Goal: Transaction & Acquisition: Purchase product/service

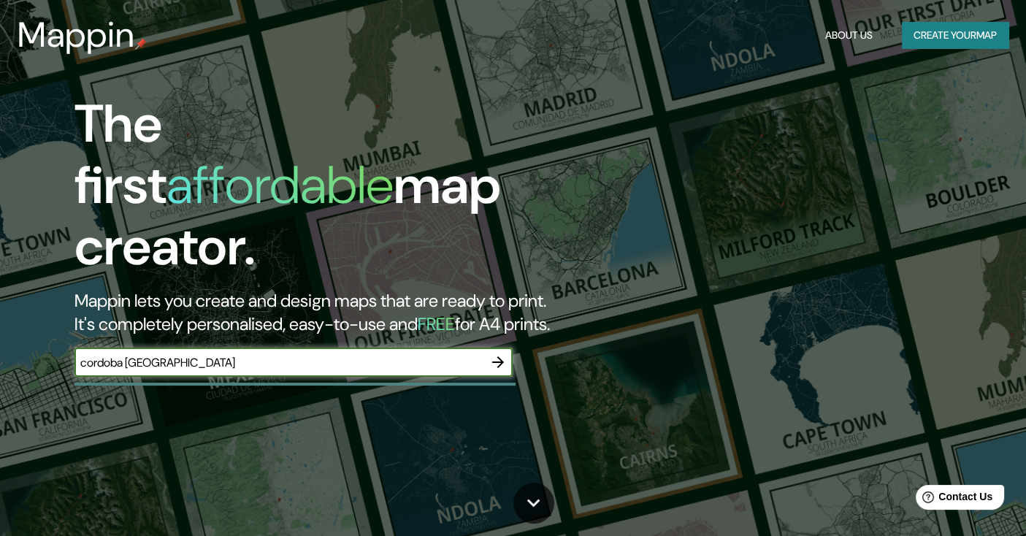
type input "cordoba [GEOGRAPHIC_DATA]"
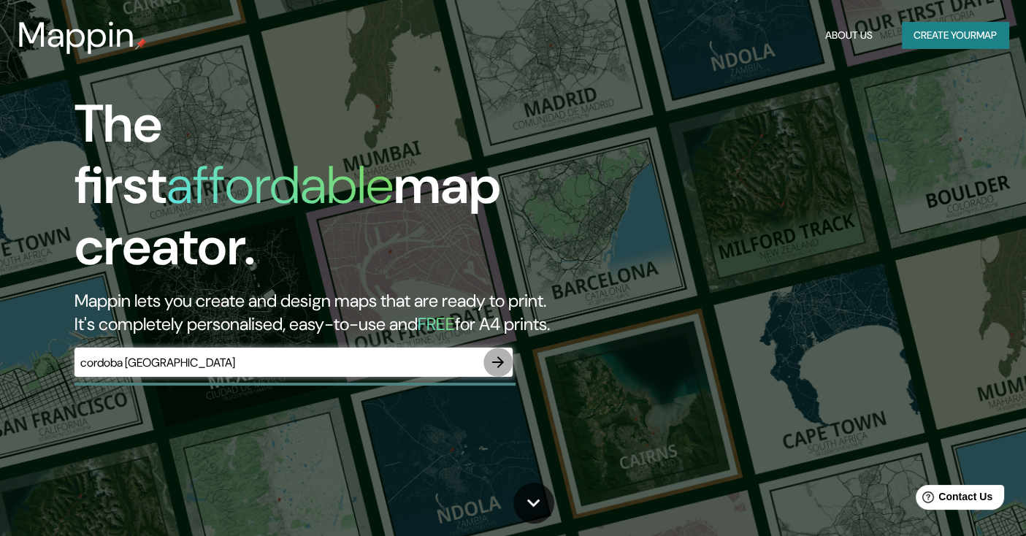
click at [502, 353] on icon "button" at bounding box center [498, 362] width 18 height 18
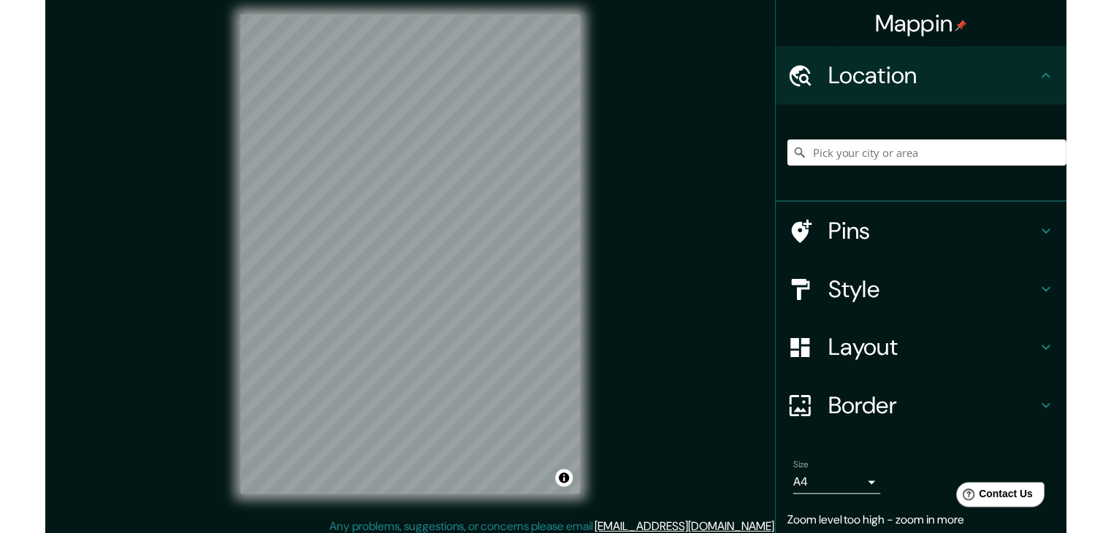
scroll to position [16, 0]
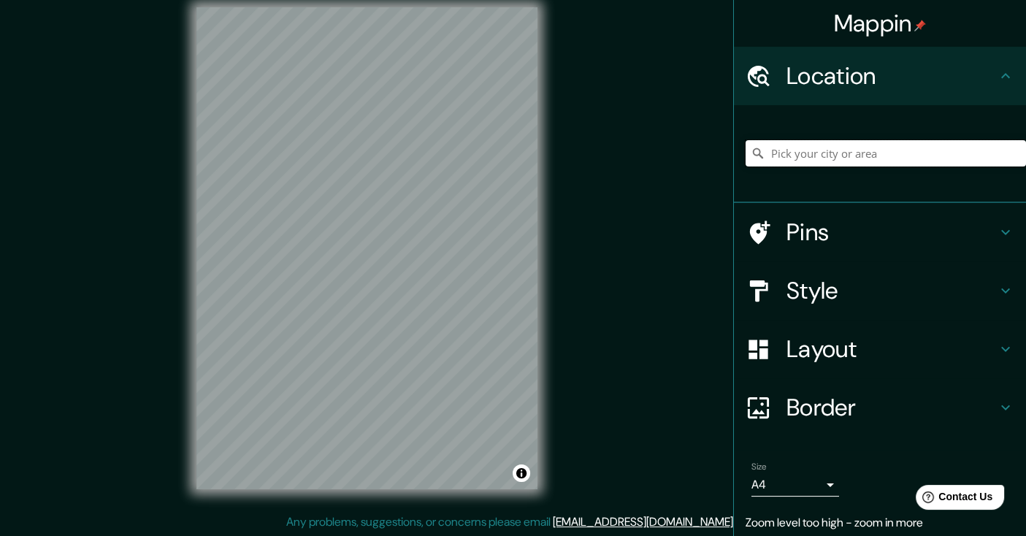
click at [803, 152] on input "Pick your city or area" at bounding box center [886, 153] width 280 height 26
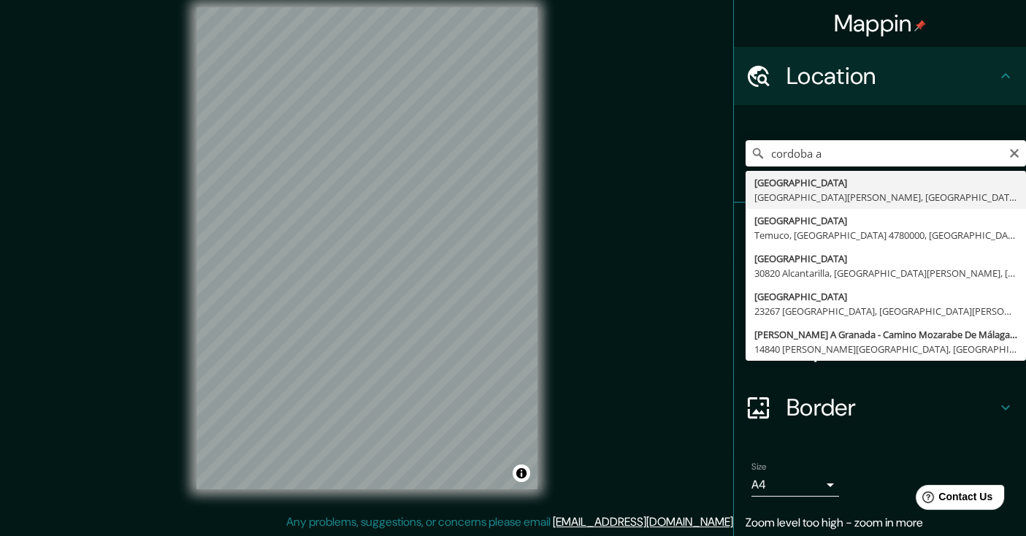
type input "[GEOGRAPHIC_DATA], [GEOGRAPHIC_DATA][PERSON_NAME], [GEOGRAPHIC_DATA]"
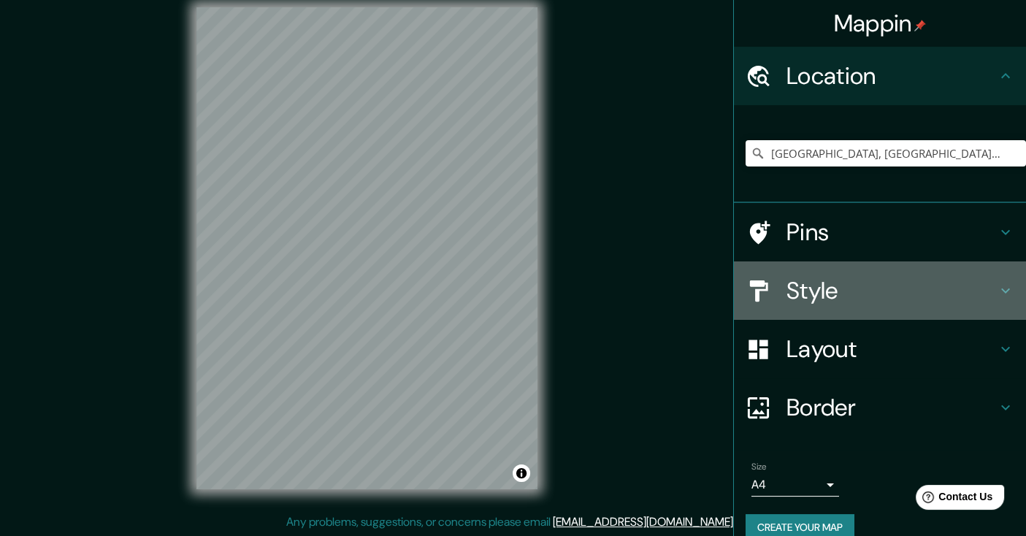
click at [834, 293] on h4 "Style" at bounding box center [892, 290] width 210 height 29
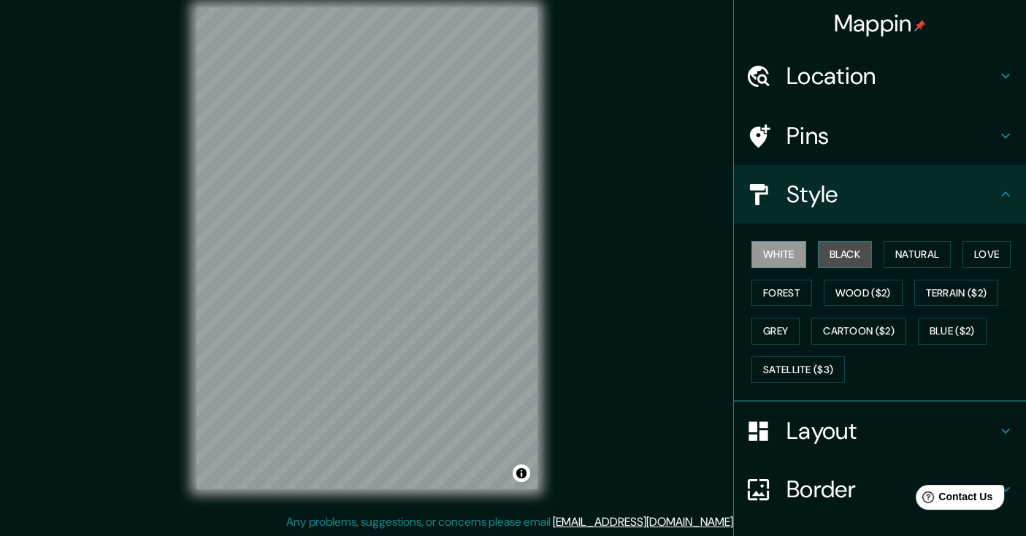
click at [824, 256] on button "Black" at bounding box center [845, 254] width 55 height 27
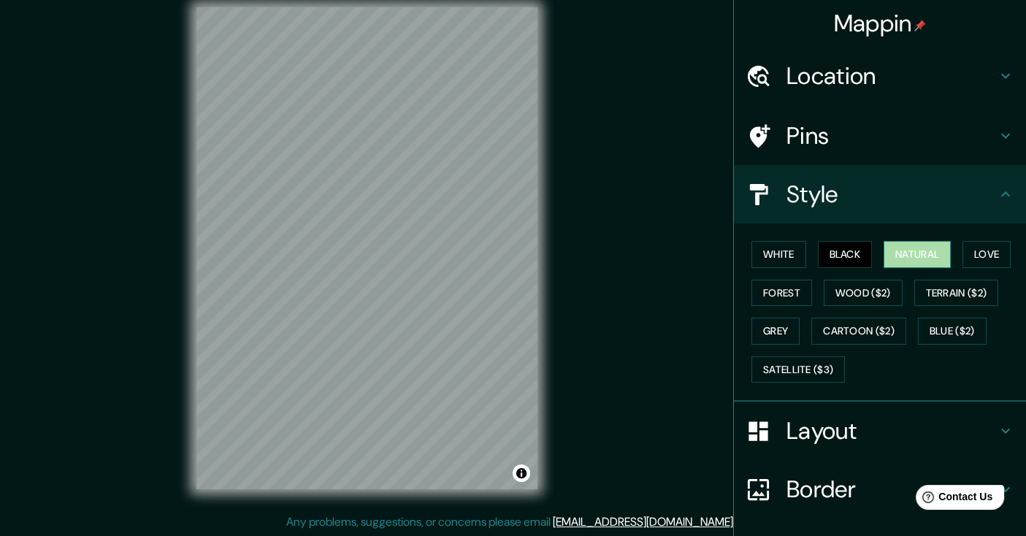
click at [884, 245] on button "Natural" at bounding box center [917, 254] width 67 height 27
drag, startPoint x: 109, startPoint y: 68, endPoint x: 102, endPoint y: 123, distance: 55.9
click at [102, 123] on div "Mappin Location [GEOGRAPHIC_DATA], [GEOGRAPHIC_DATA][PERSON_NAME], [GEOGRAPHIC_…" at bounding box center [513, 260] width 1026 height 553
click at [825, 261] on button "Black" at bounding box center [845, 254] width 55 height 27
click at [764, 296] on button "Forest" at bounding box center [781, 293] width 61 height 27
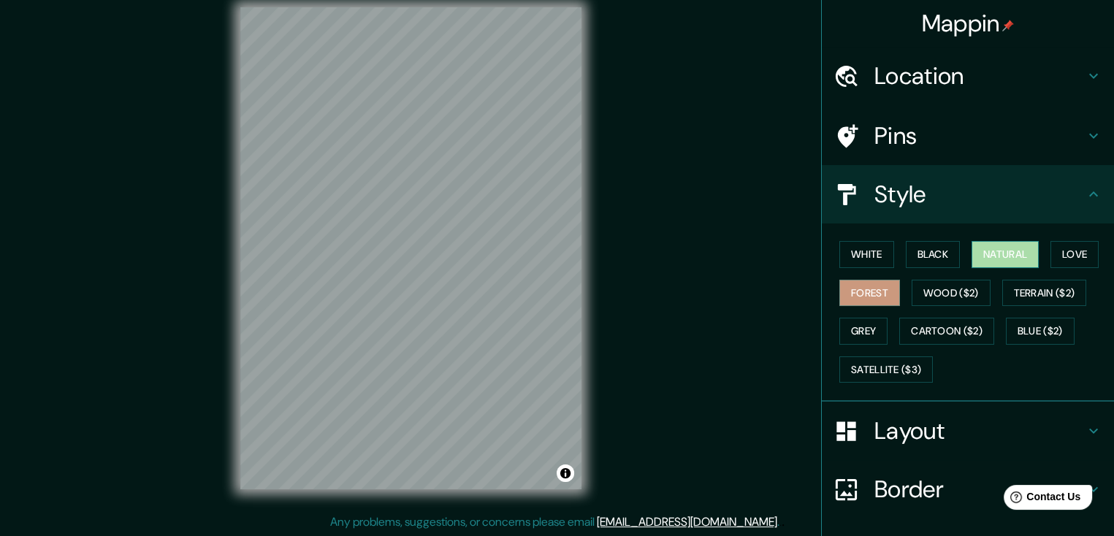
click at [993, 261] on button "Natural" at bounding box center [1004, 254] width 67 height 27
click at [866, 288] on button "Forest" at bounding box center [869, 293] width 61 height 27
click at [859, 322] on button "Grey" at bounding box center [863, 331] width 48 height 27
click at [876, 297] on button "Forest" at bounding box center [869, 293] width 61 height 27
click at [990, 246] on button "Natural" at bounding box center [1004, 254] width 67 height 27
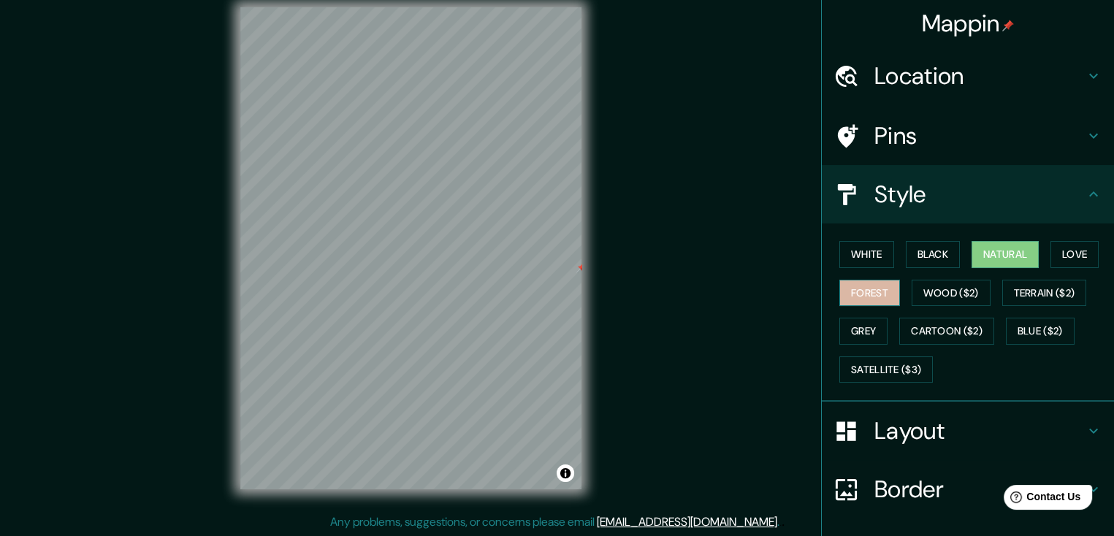
click at [885, 290] on button "Forest" at bounding box center [869, 293] width 61 height 27
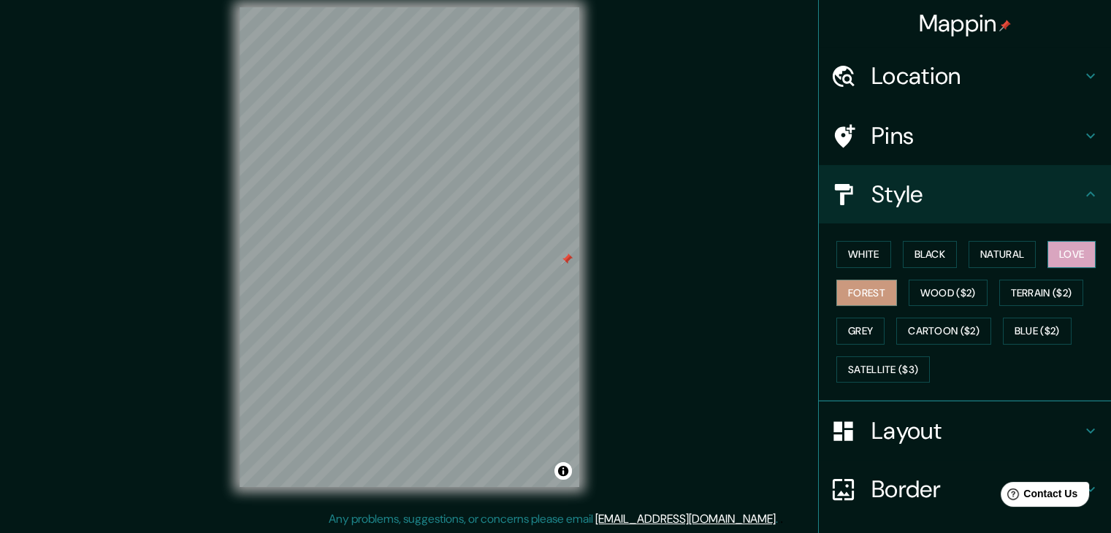
click at [1036, 261] on button "Love" at bounding box center [1071, 254] width 48 height 27
click at [854, 322] on button "Grey" at bounding box center [860, 331] width 48 height 27
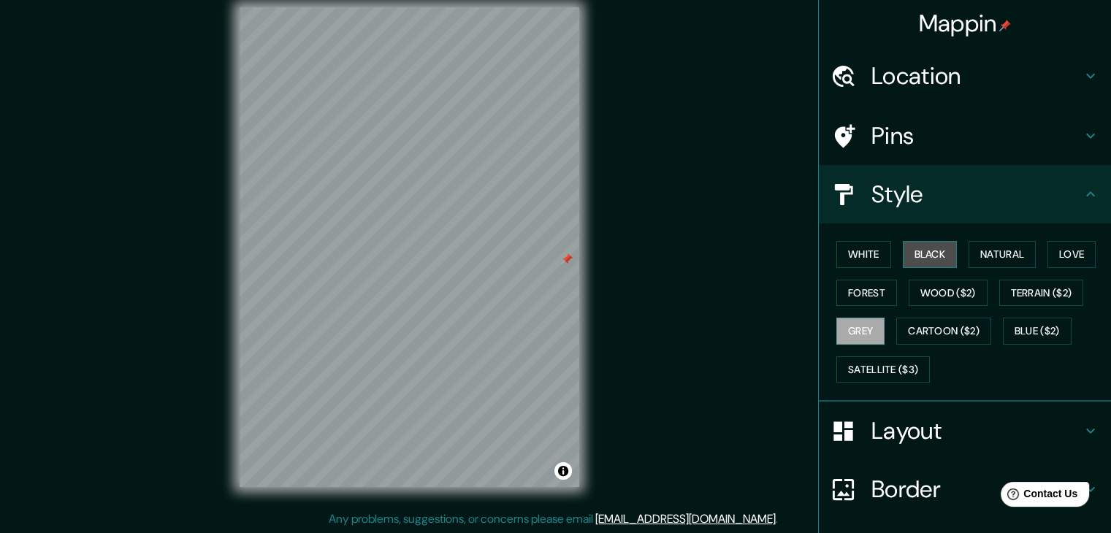
click at [917, 261] on button "Black" at bounding box center [930, 254] width 55 height 27
